Goal: Register for event/course

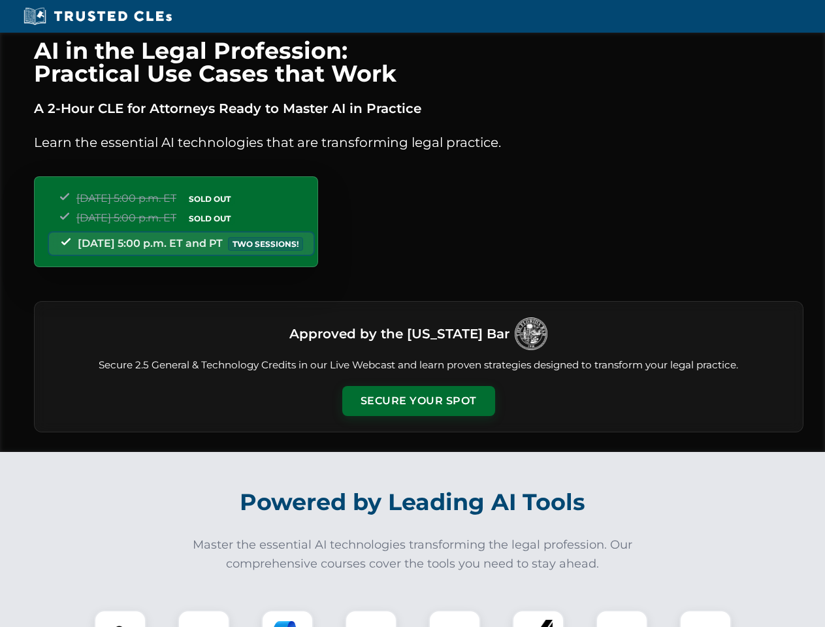
click at [418, 401] on button "Secure Your Spot" at bounding box center [418, 401] width 153 height 30
click at [120, 619] on img at bounding box center [120, 637] width 38 height 38
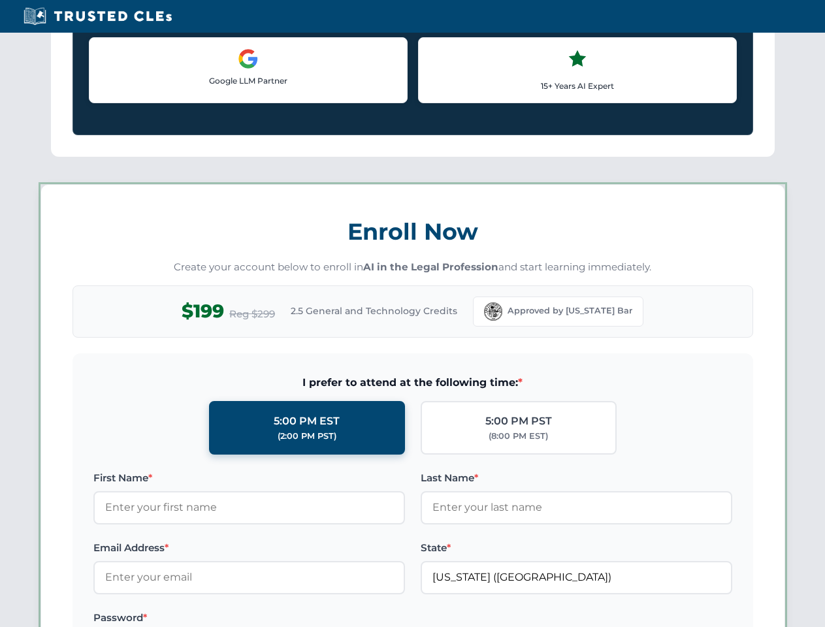
click at [288, 619] on label "Password *" at bounding box center [249, 618] width 312 height 16
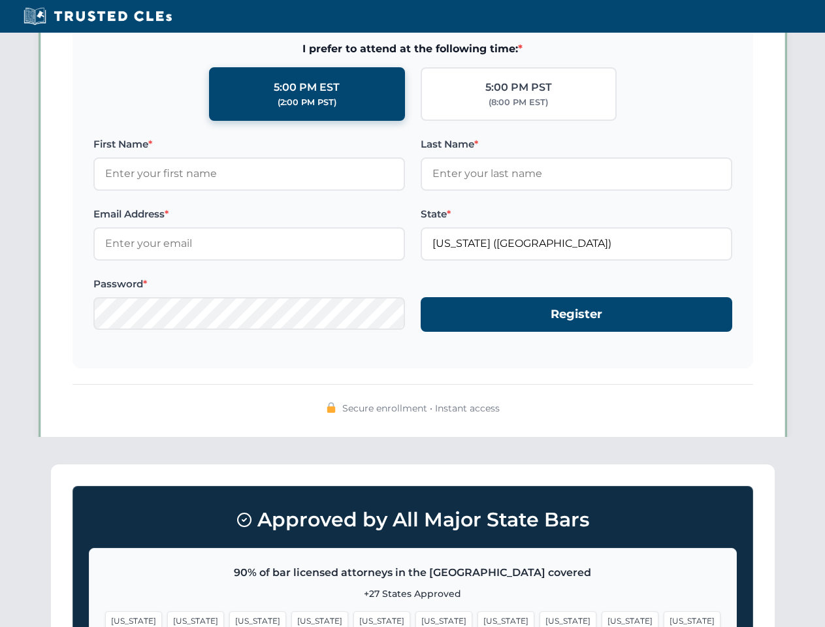
click at [602, 619] on span "[US_STATE]" at bounding box center [630, 621] width 57 height 19
